Goal: Task Accomplishment & Management: Manage account settings

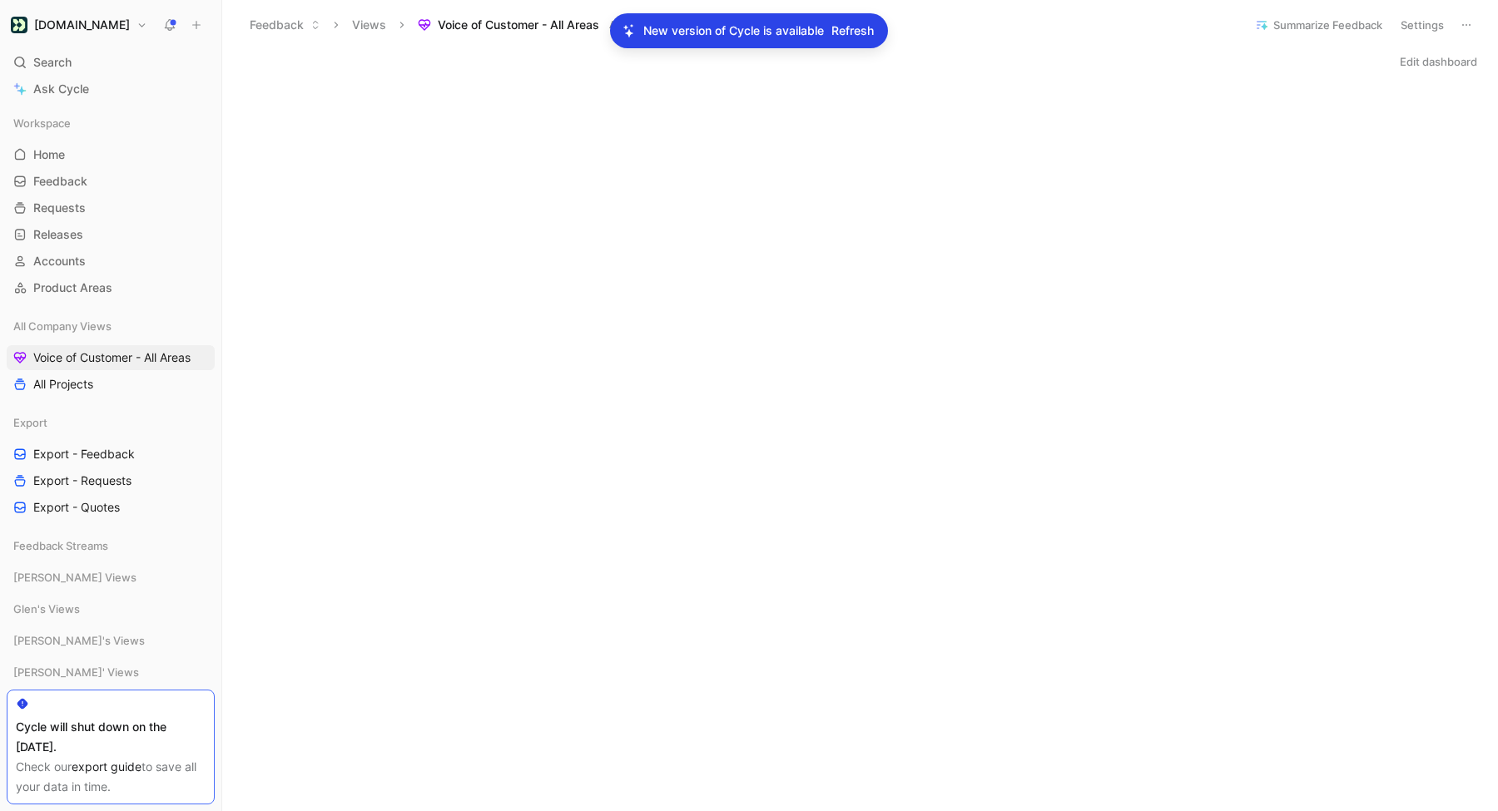
scroll to position [569, 0]
click at [831, 45] on div "New version of Cycle is available Refresh" at bounding box center [749, 30] width 278 height 35
click at [849, 30] on span "Refresh" at bounding box center [852, 31] width 42 height 20
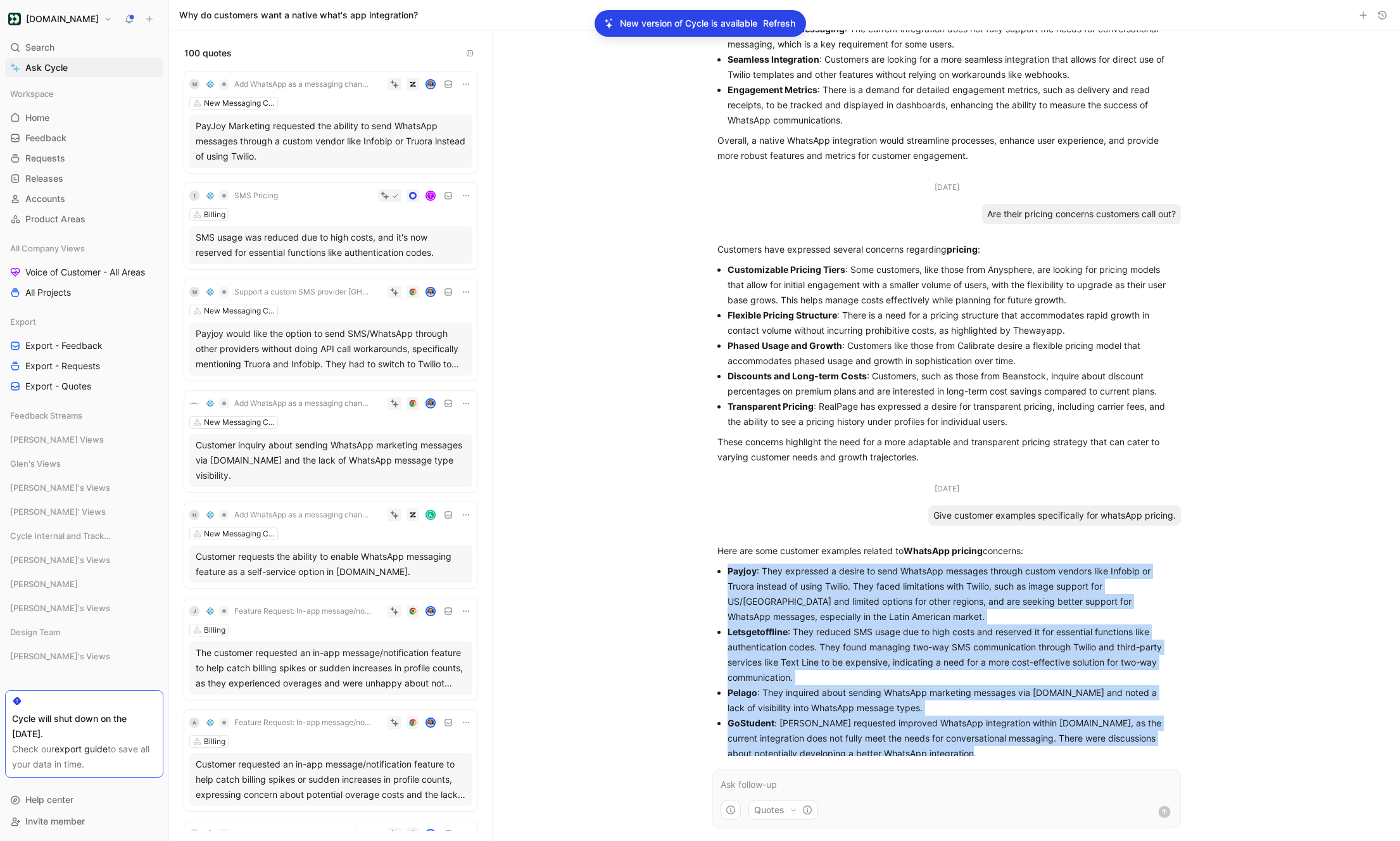
scroll to position [171, 0]
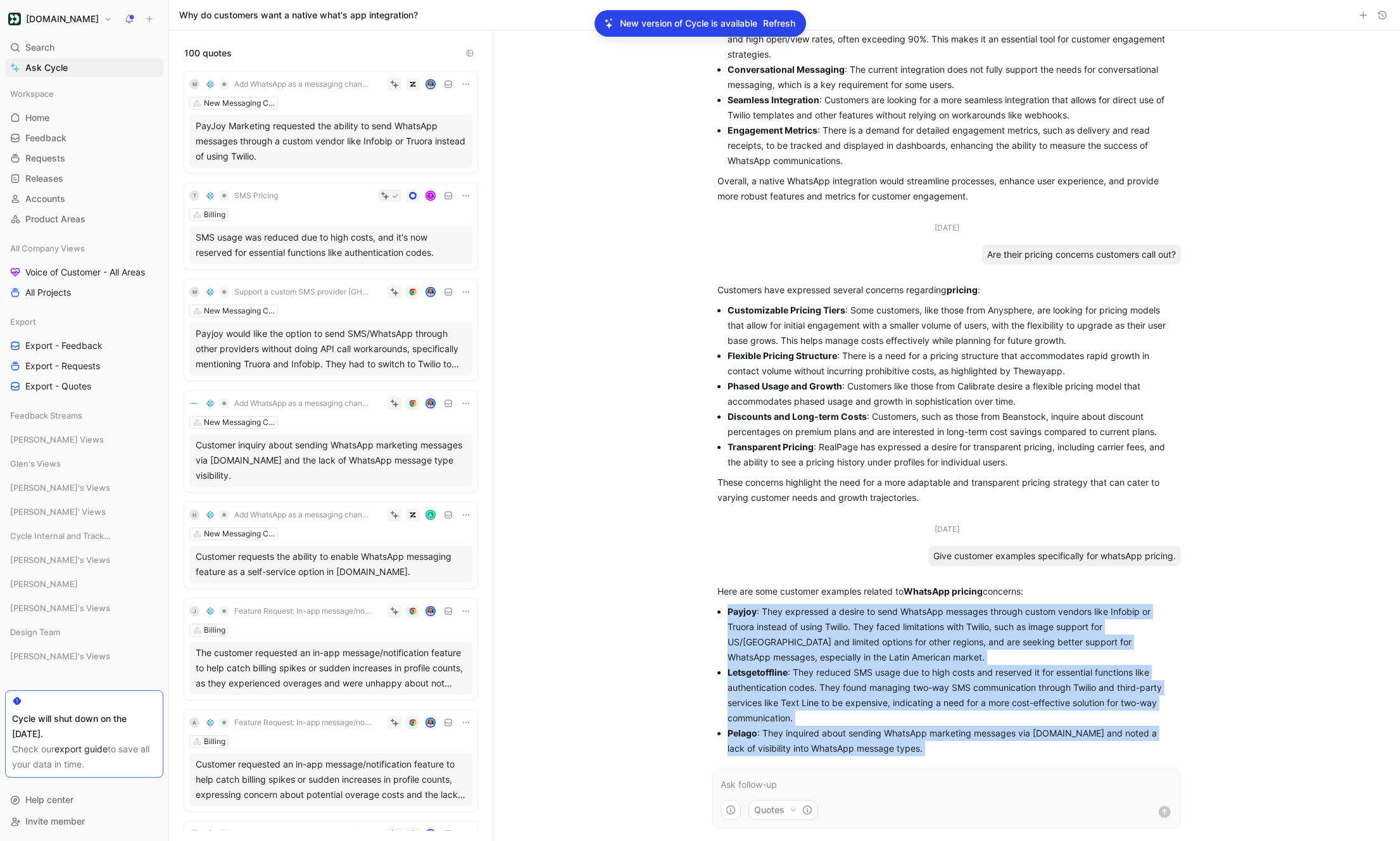
click at [788, 27] on span "Refresh" at bounding box center [780, 24] width 32 height 15
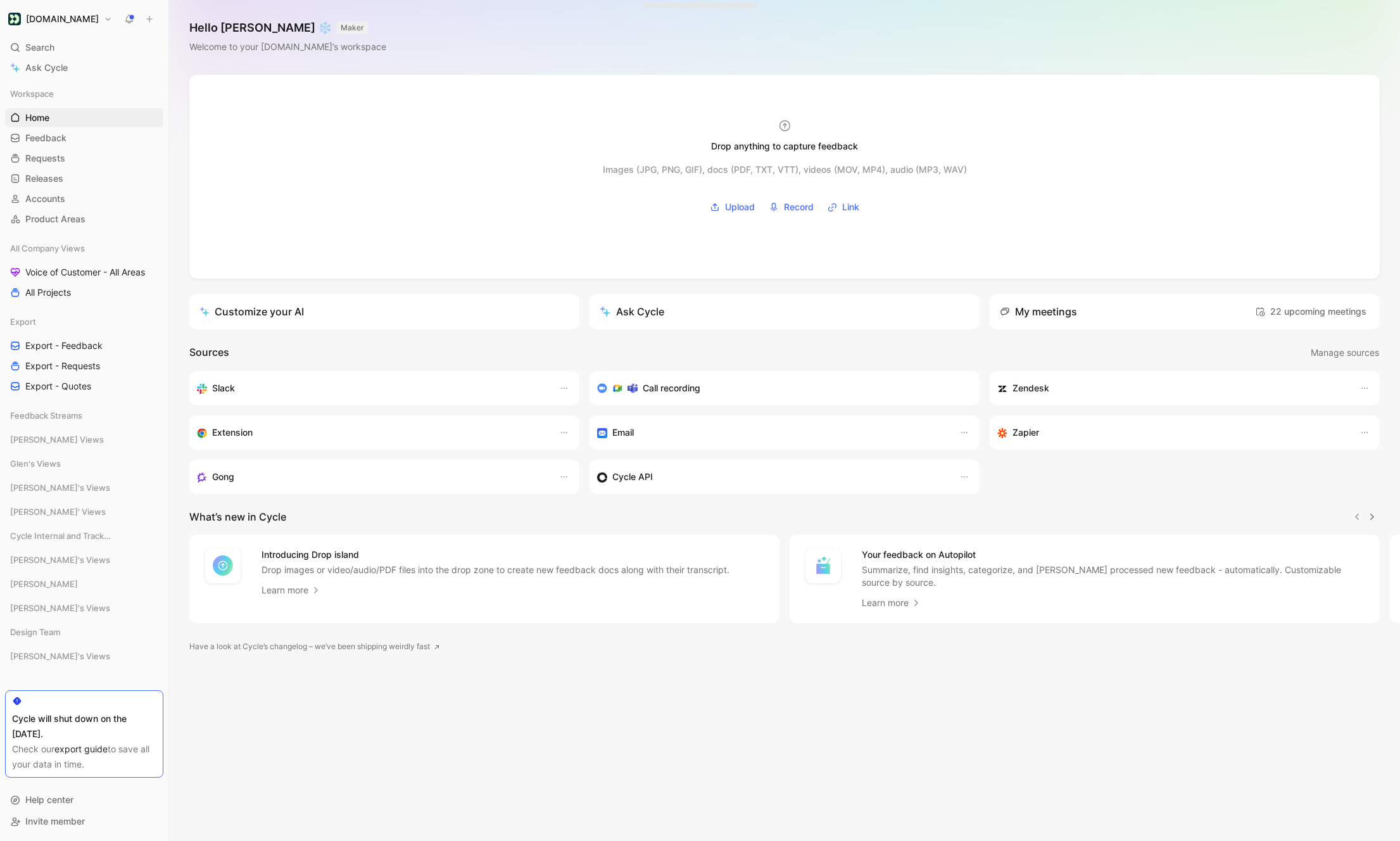
click at [65, 18] on h1 "[DOMAIN_NAME]" at bounding box center [62, 18] width 73 height 11
click at [65, 79] on div "Account settings" at bounding box center [86, 81] width 156 height 21
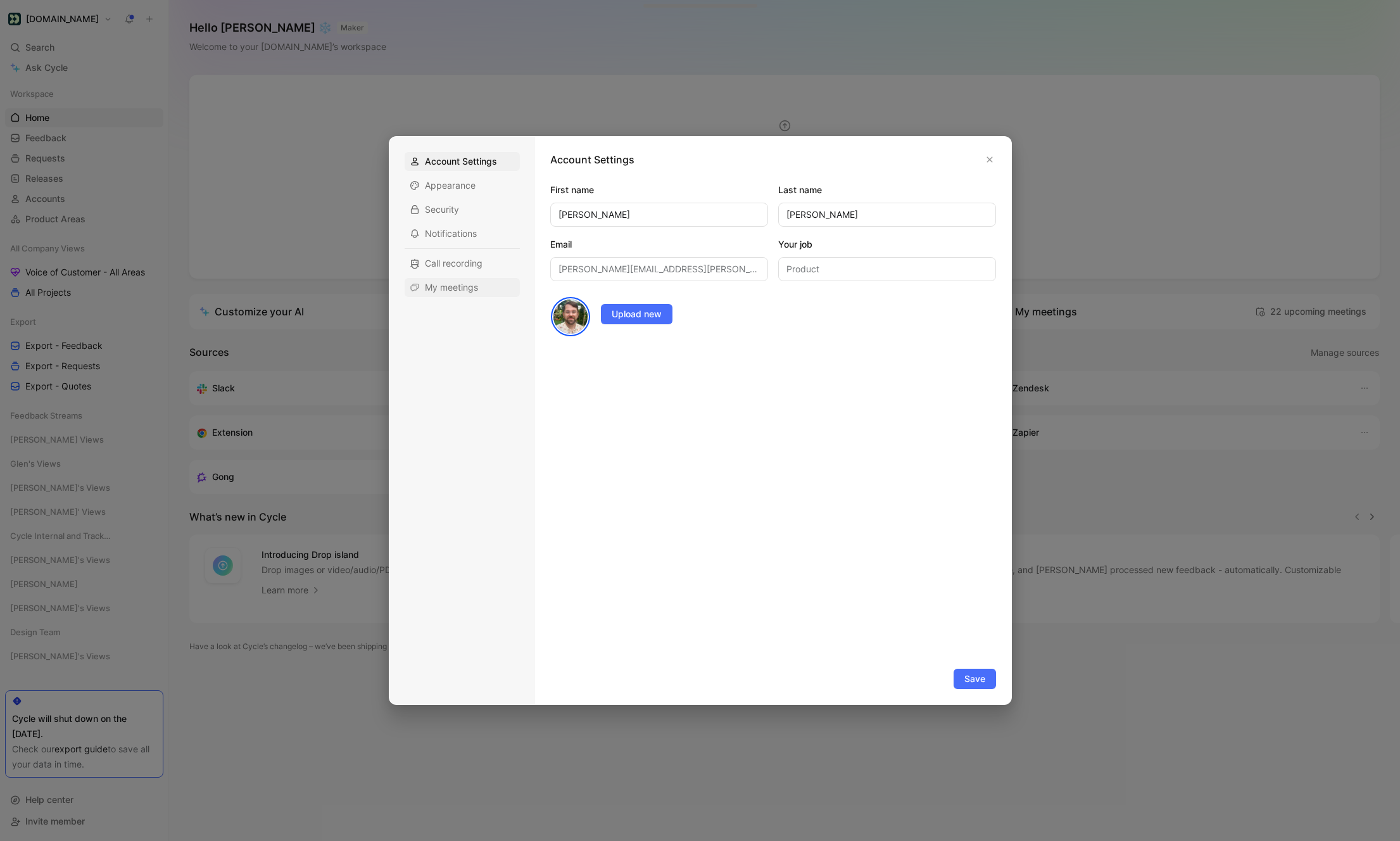
click at [468, 289] on span "My meetings" at bounding box center [451, 287] width 53 height 13
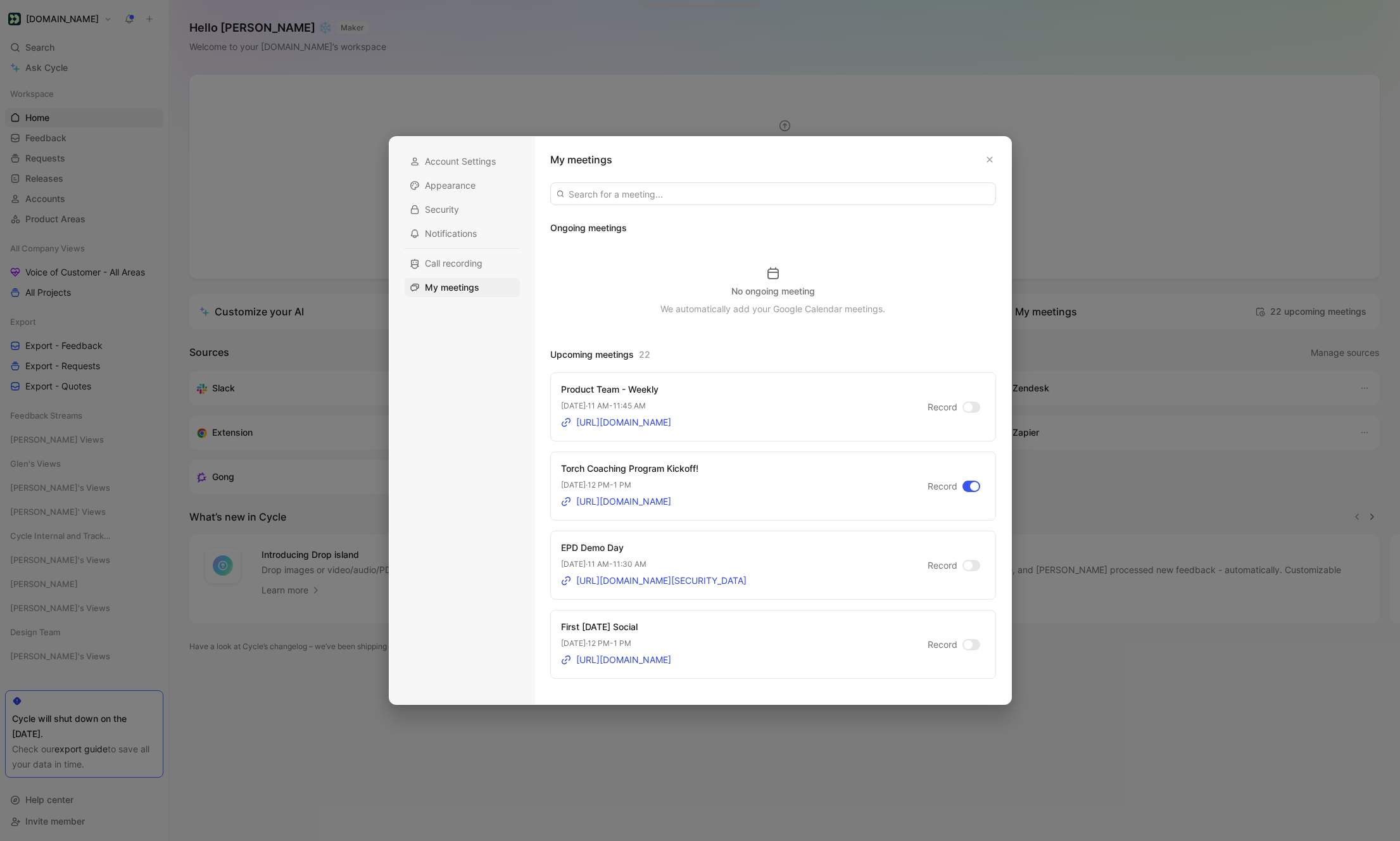
click at [974, 486] on div at bounding box center [975, 486] width 9 height 9
click at [0, 0] on input "Record" at bounding box center [0, 0] width 0 height 0
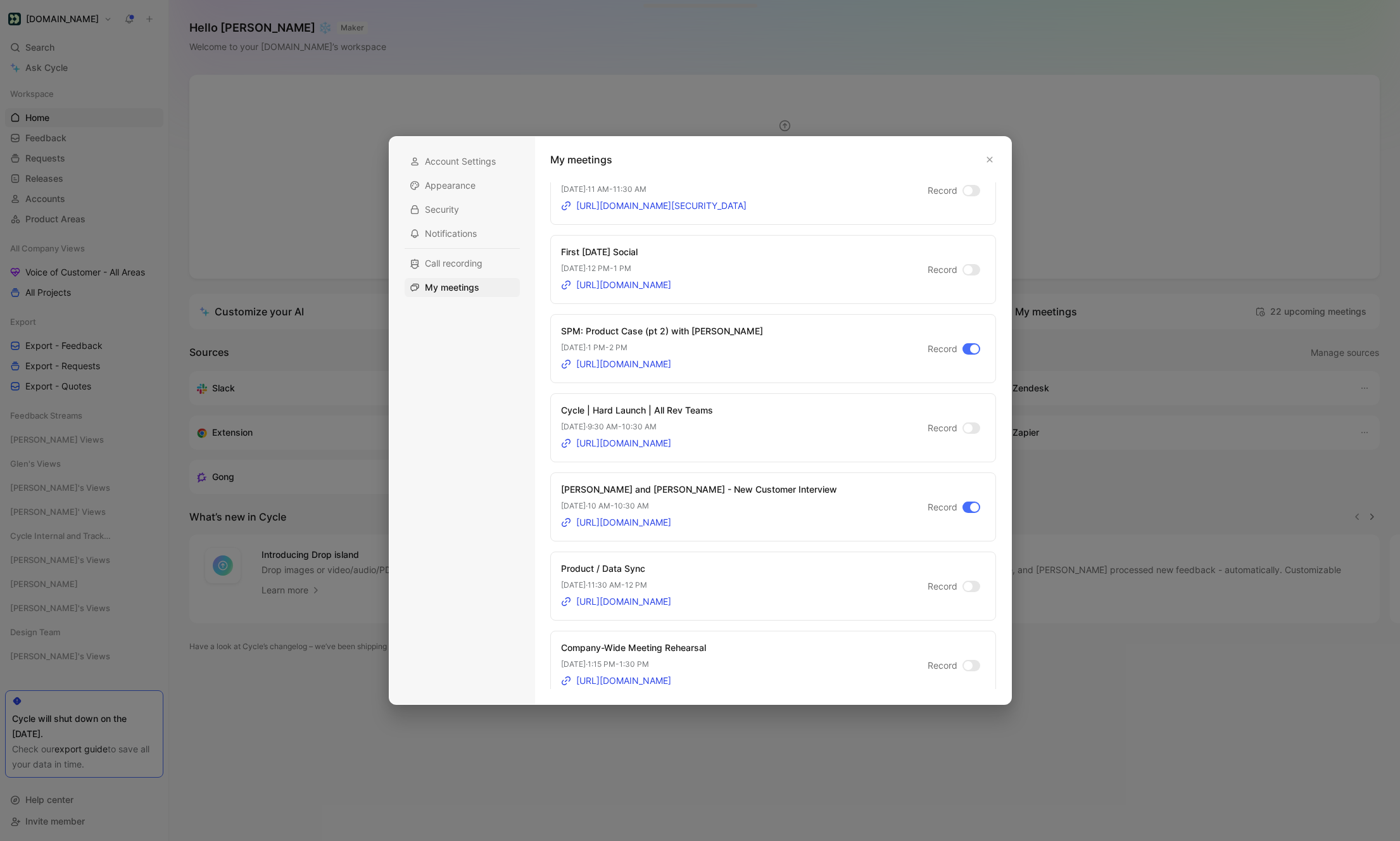
scroll to position [384, 0]
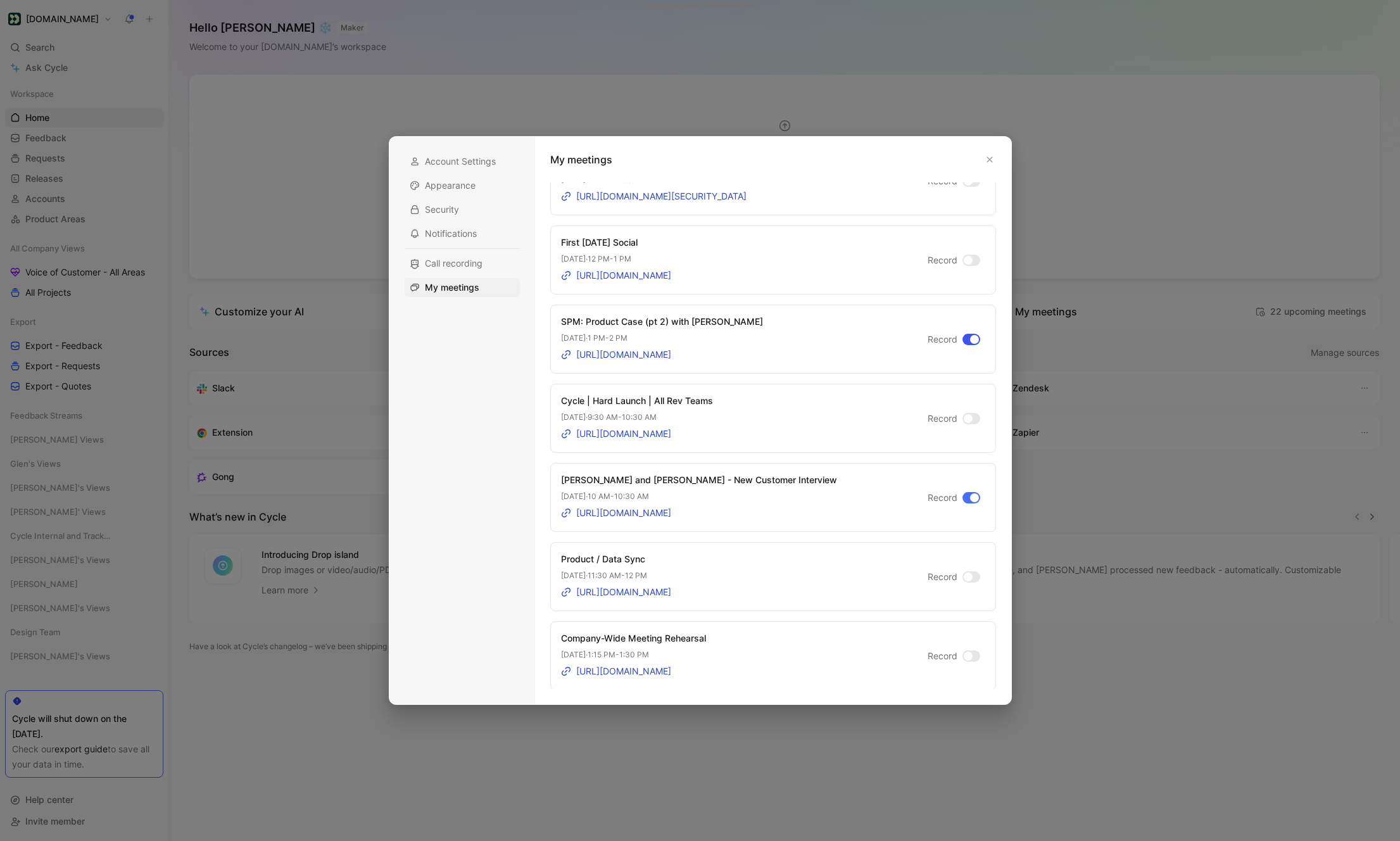
click at [968, 341] on div at bounding box center [971, 339] width 18 height 11
click at [0, 0] on input "Record" at bounding box center [0, 0] width 0 height 0
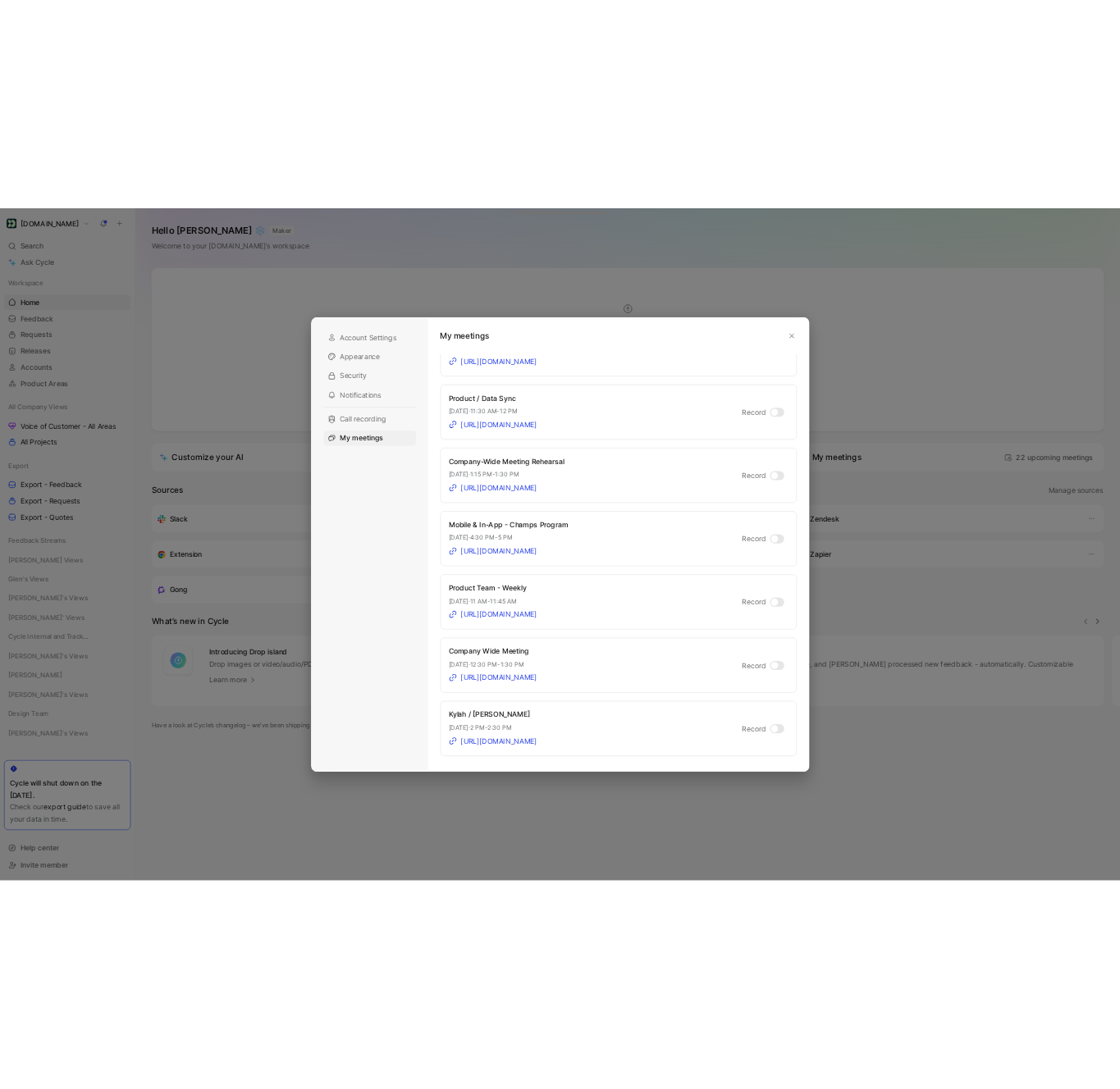
scroll to position [936, 0]
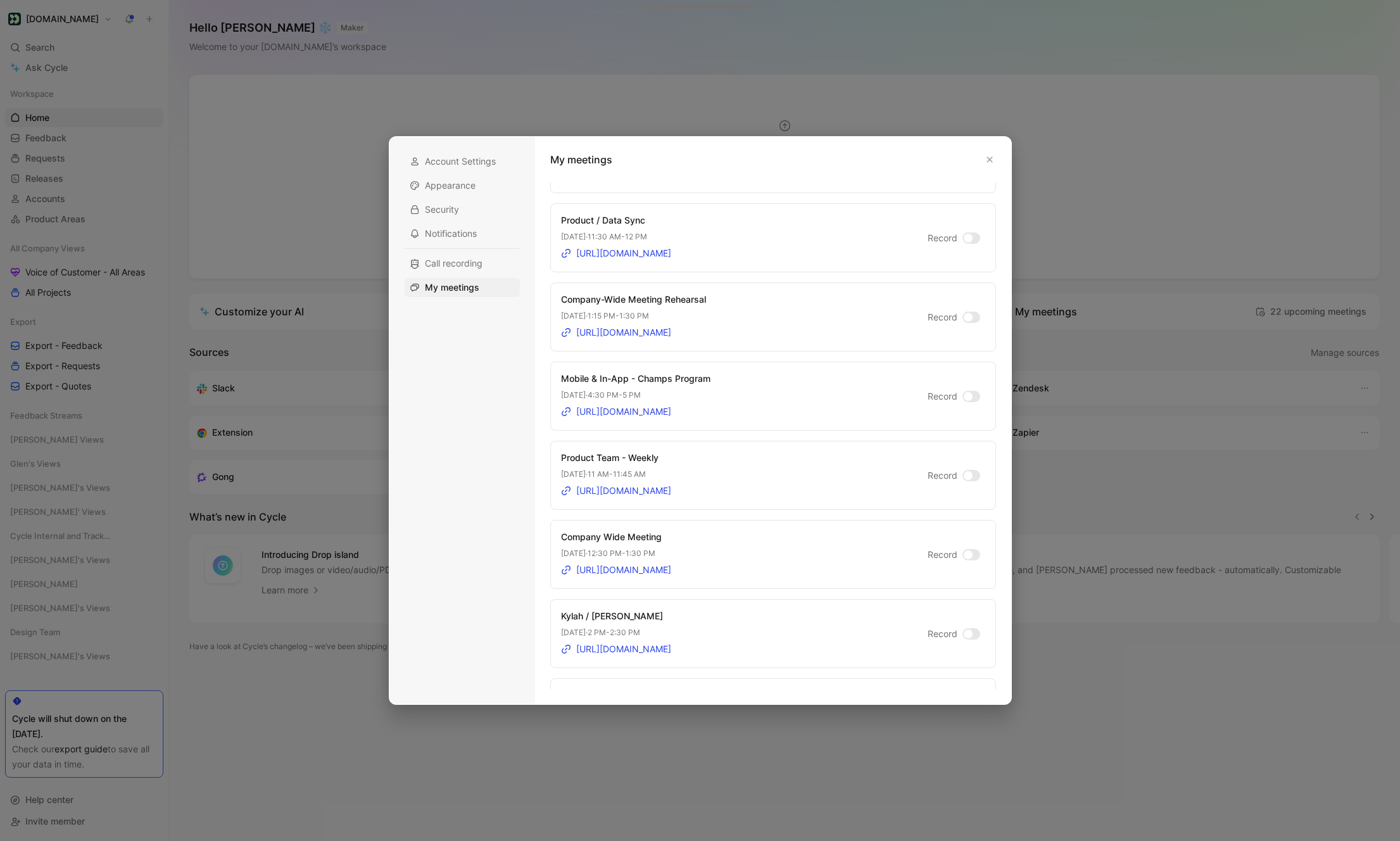
click at [1205, 448] on div at bounding box center [700, 420] width 1400 height 841
